Goal: Information Seeking & Learning: Learn about a topic

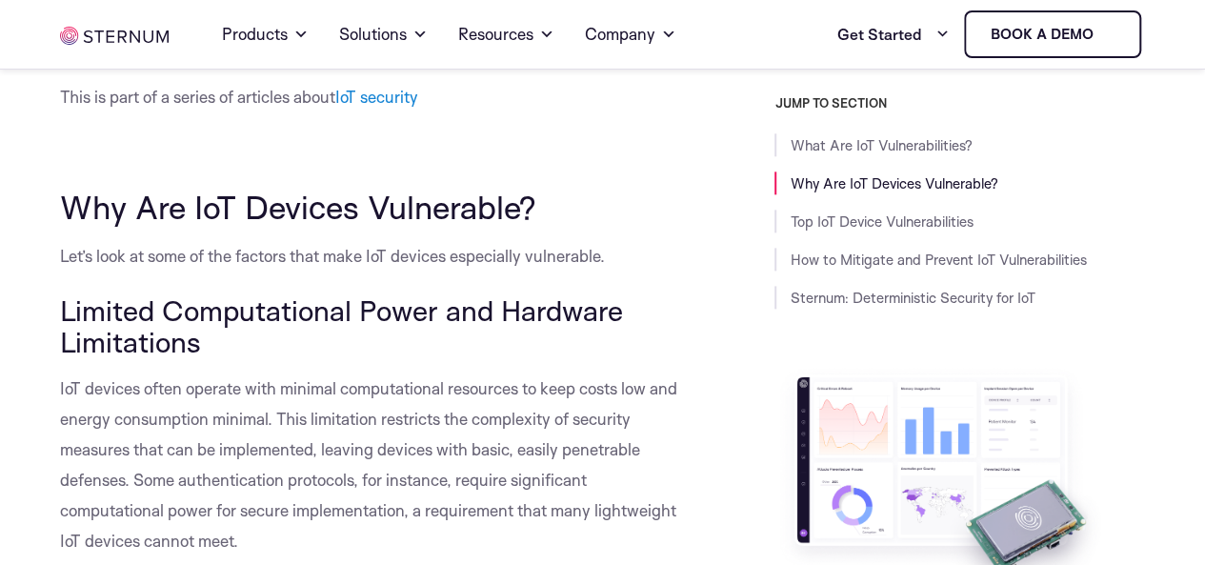
scroll to position [1143, 0]
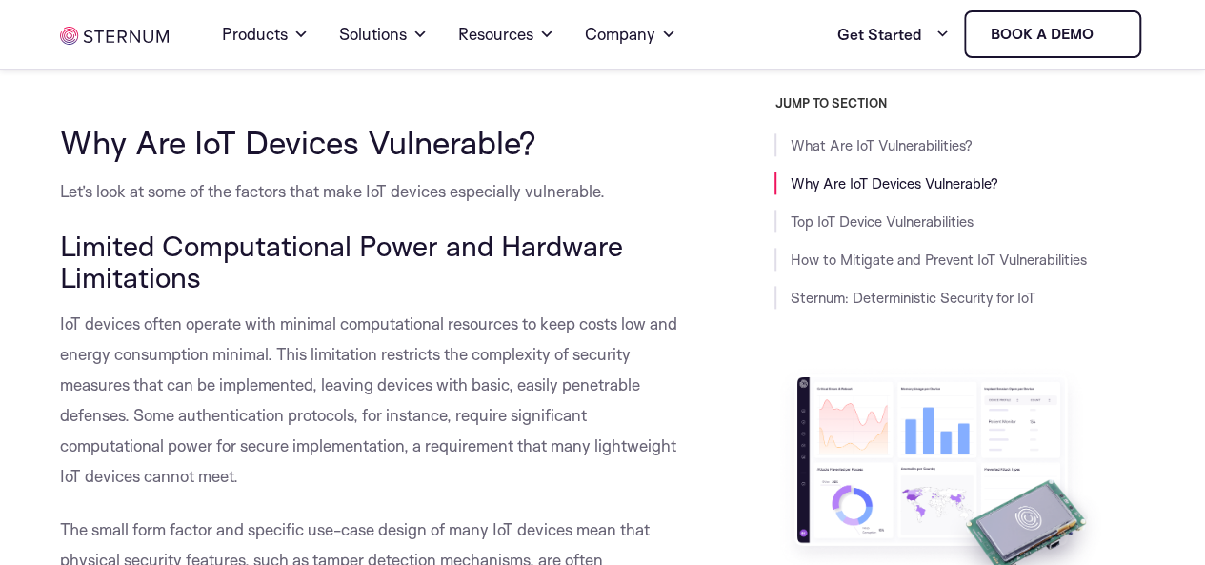
click at [723, 262] on div "JUMP TO SECTION What Are IoT Vulnerabilities? Why Are IoT Devices Vulnerable? T…" at bounding box center [927, 403] width 435 height 617
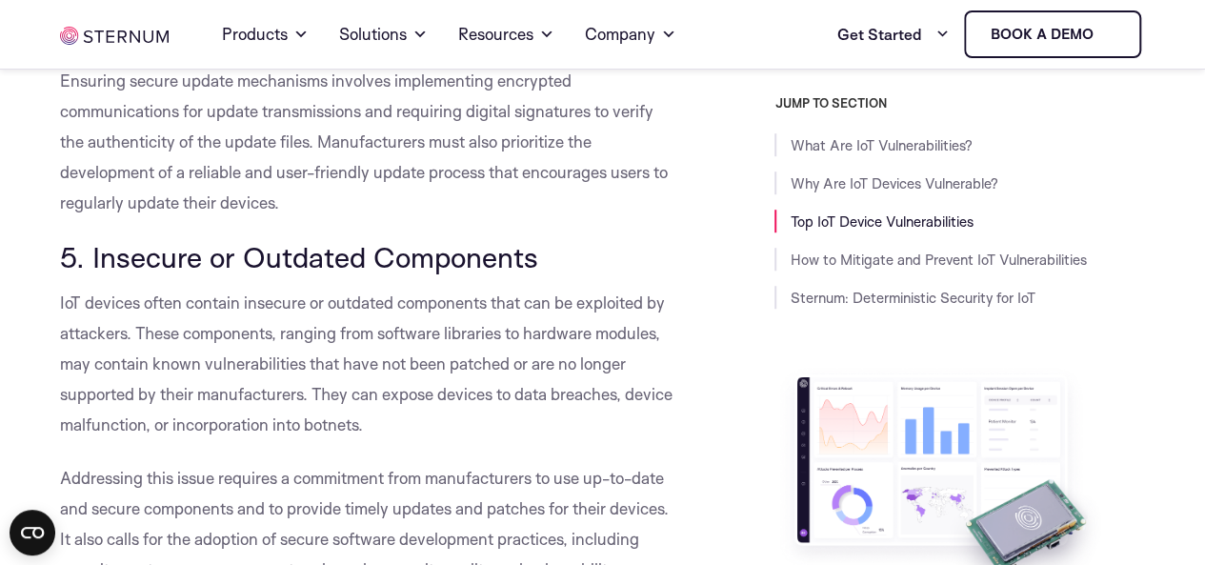
scroll to position [4287, 0]
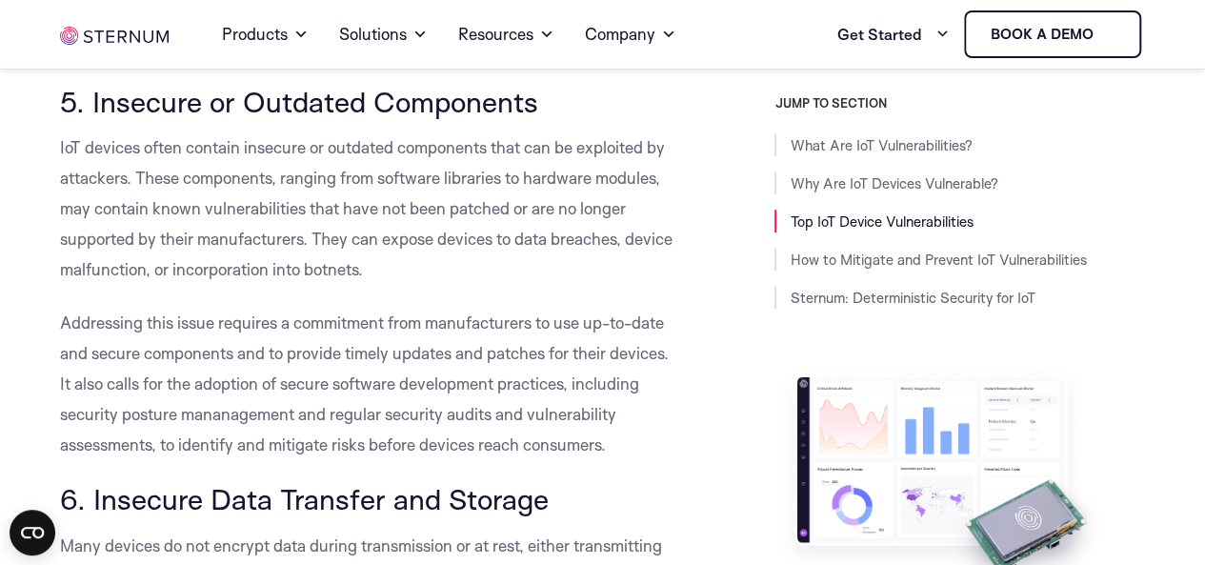
click at [726, 262] on div "JUMP TO SECTION What Are IoT Vulnerabilities? Why Are IoT Devices Vulnerable? T…" at bounding box center [927, 403] width 435 height 617
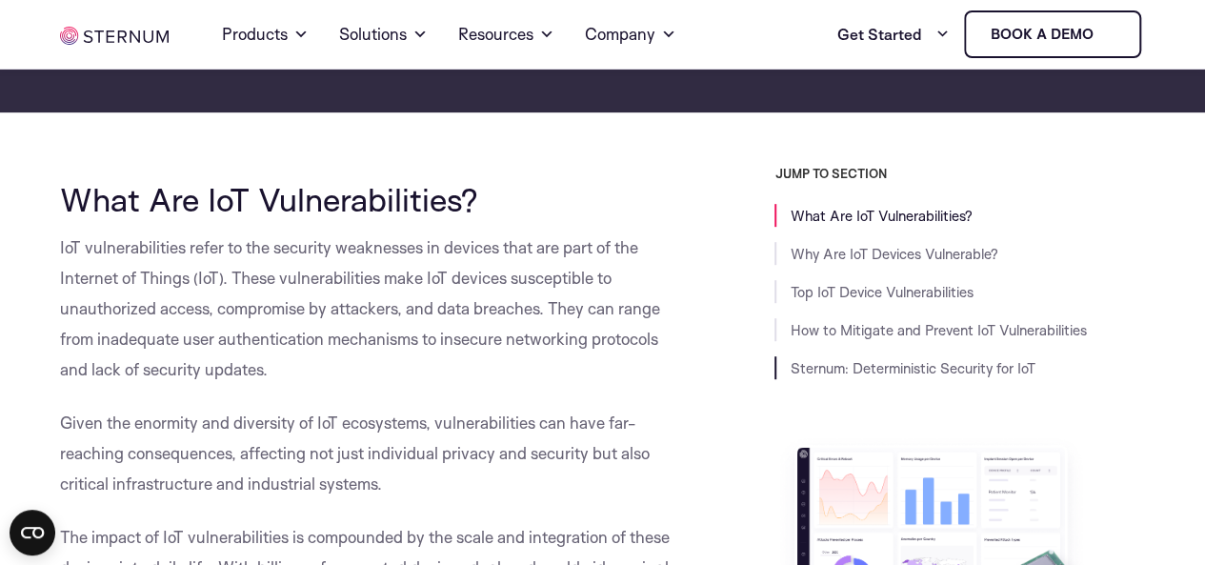
scroll to position [381, 0]
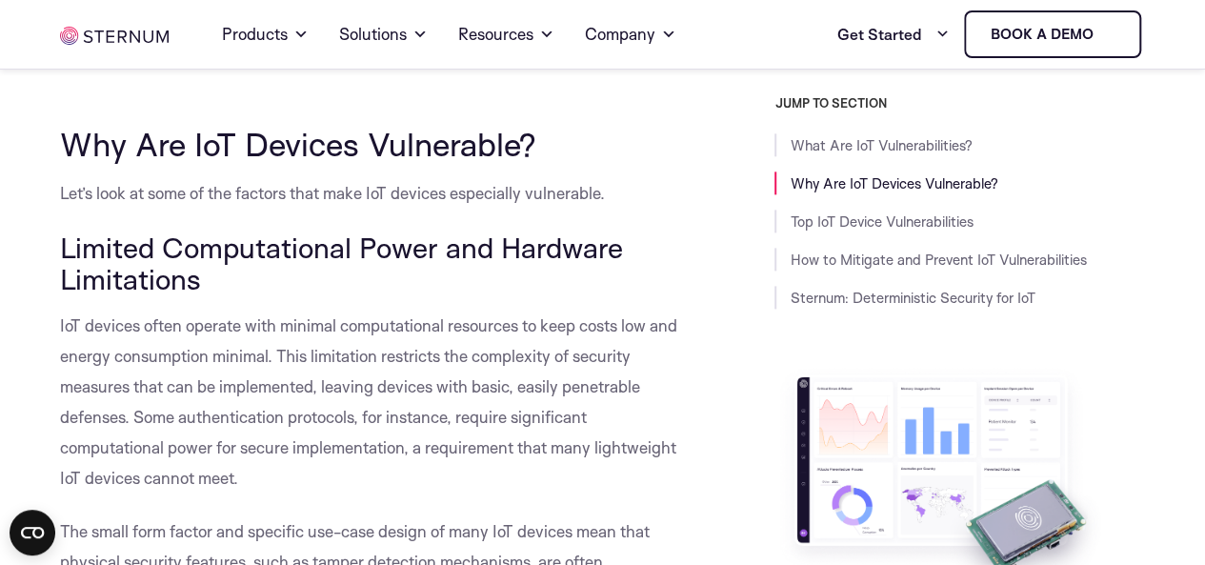
scroll to position [1143, 0]
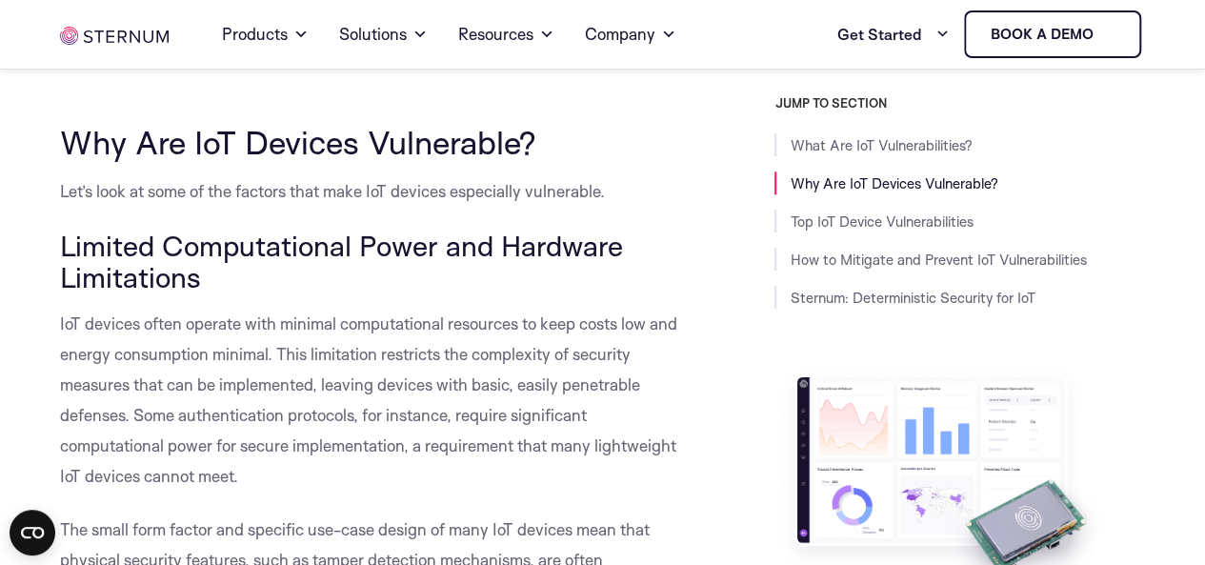
click at [730, 248] on div "JUMP TO SECTION What Are IoT Vulnerabilities? Why Are IoT Devices Vulnerable? T…" at bounding box center [927, 403] width 435 height 617
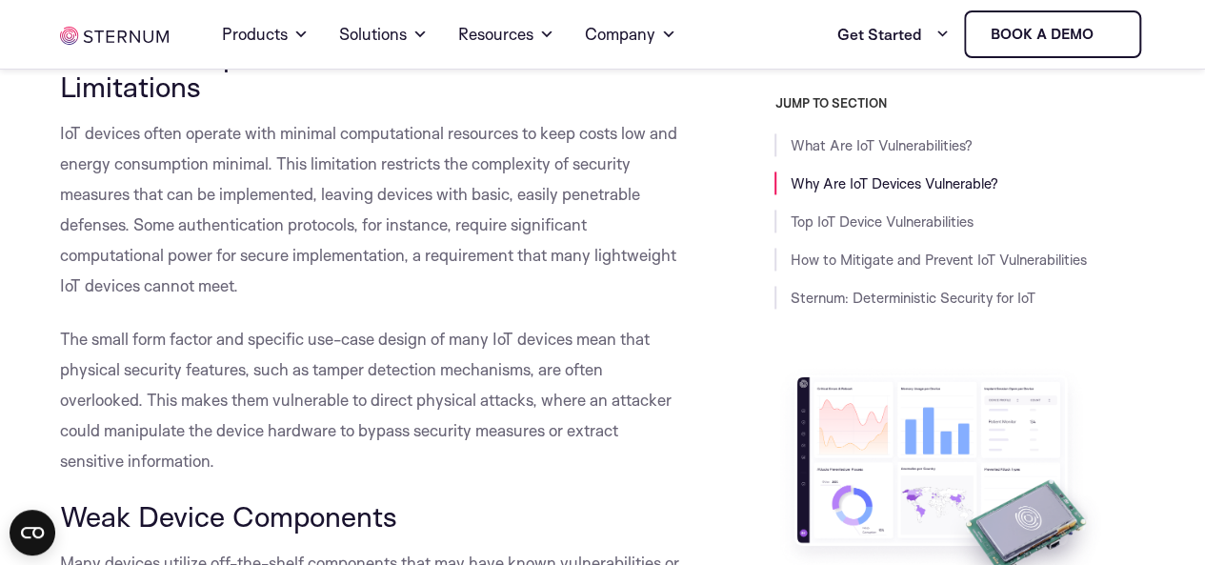
click at [724, 248] on div "JUMP TO SECTION What Are IoT Vulnerabilities? Why Are IoT Devices Vulnerable? T…" at bounding box center [927, 403] width 435 height 617
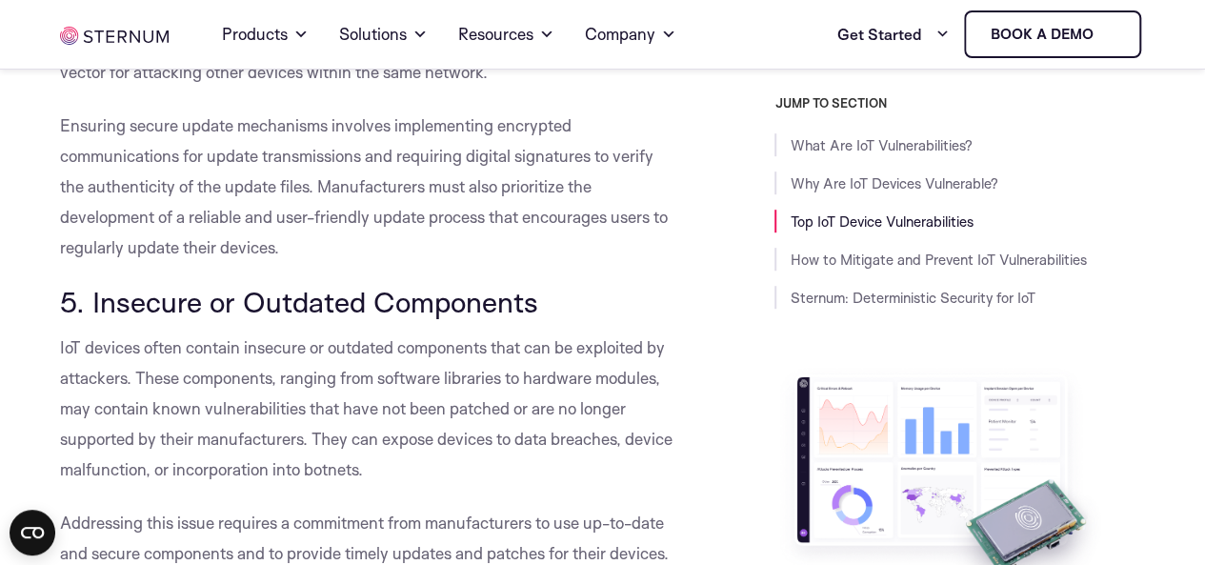
scroll to position [4096, 0]
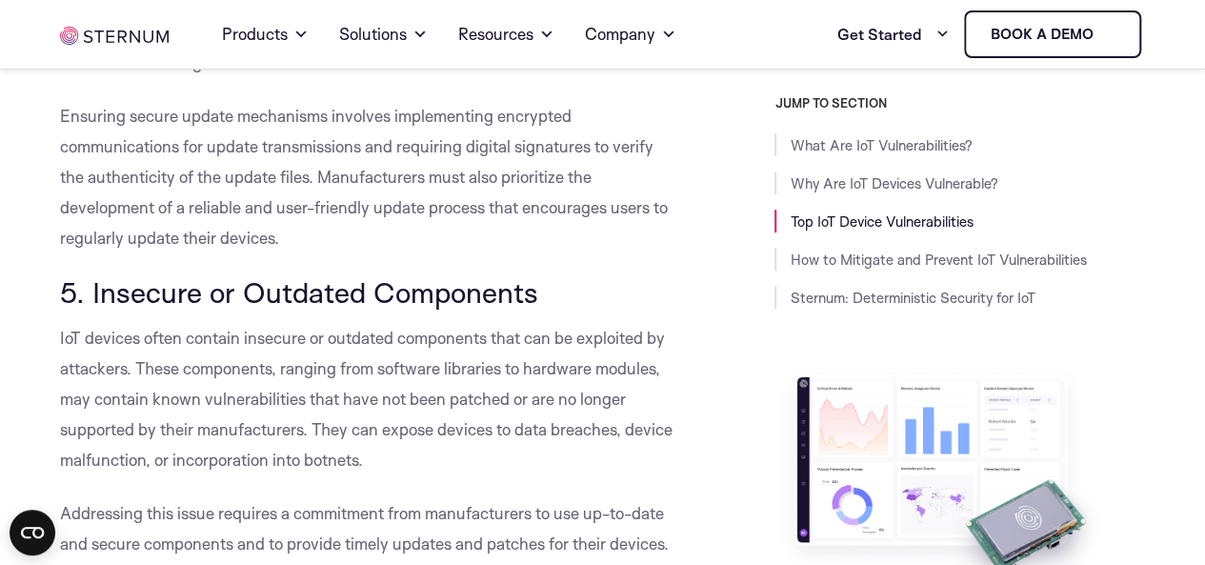
click at [724, 248] on div "JUMP TO SECTION What Are IoT Vulnerabilities? Why Are IoT Devices Vulnerable? T…" at bounding box center [927, 403] width 435 height 617
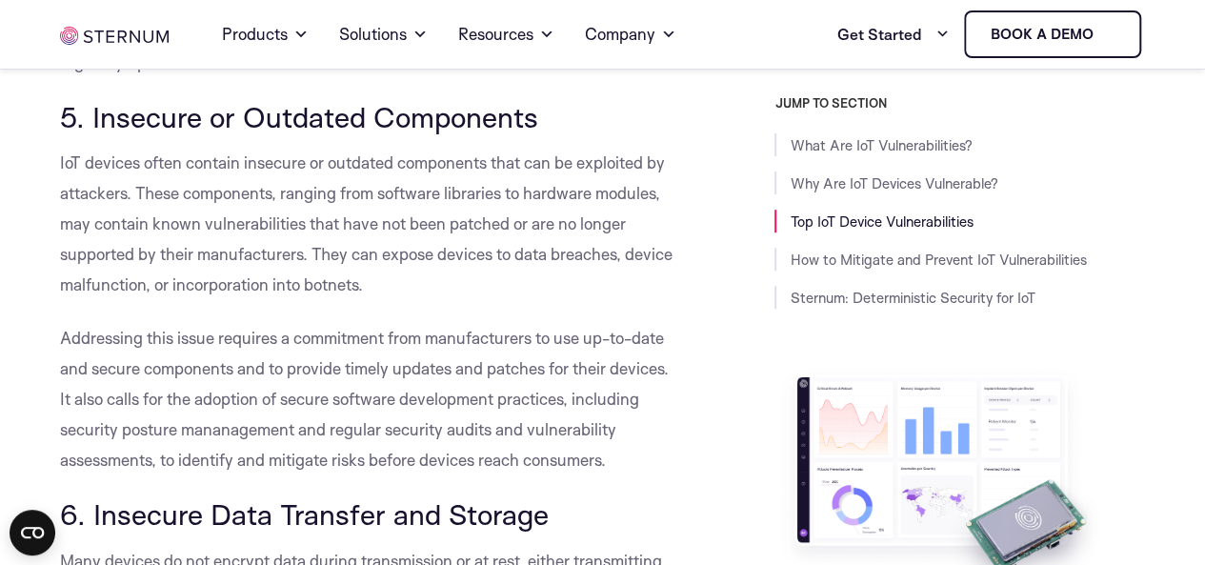
scroll to position [4478, 0]
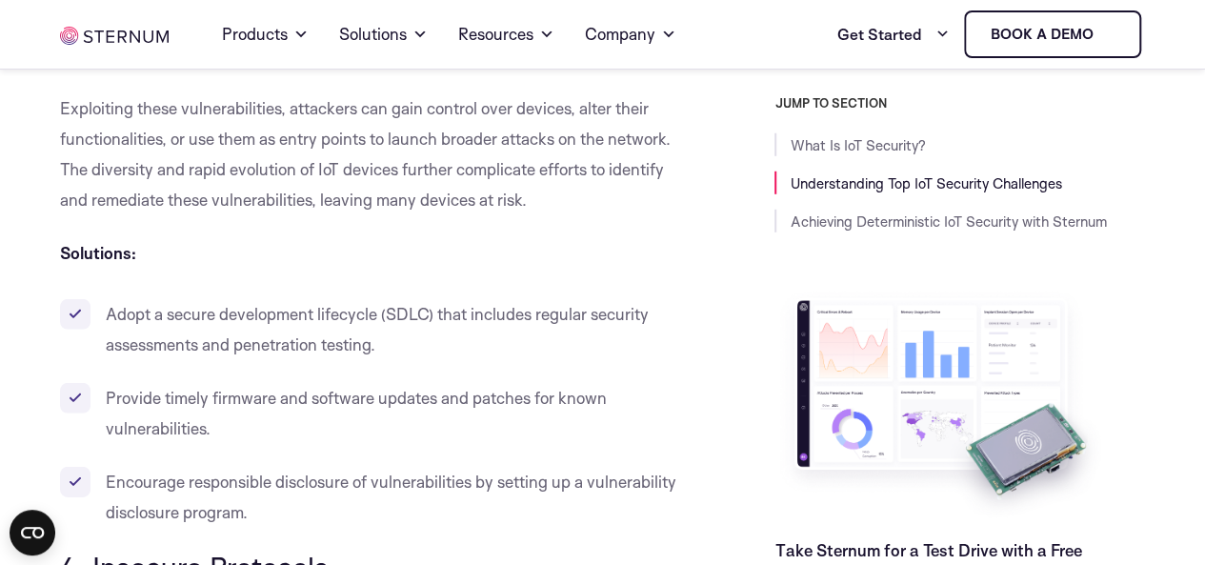
scroll to position [2763, 0]
